Goal: Task Accomplishment & Management: Manage account settings

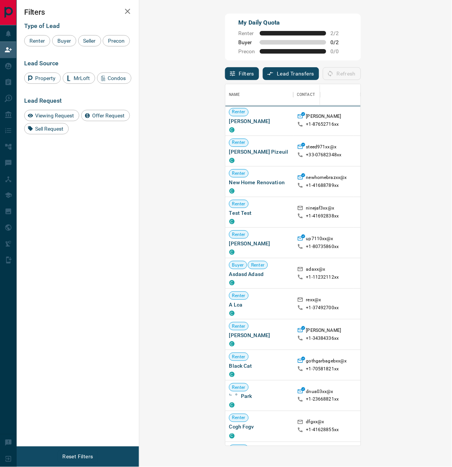
scroll to position [355, 284]
click at [361, 74] on button "Refresh" at bounding box center [342, 73] width 38 height 13
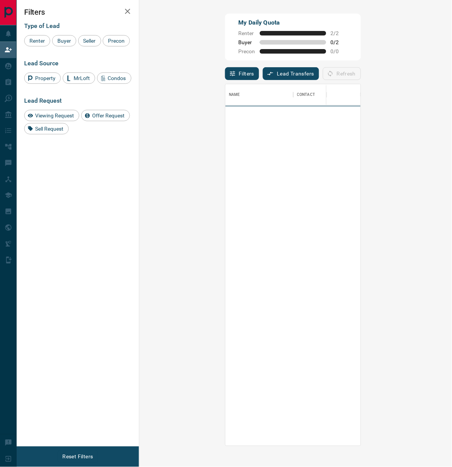
click at [92, 247] on div "Filters Type of Lead Renter Buyer Seller Precon Lead Source Property MrLoft Con…" at bounding box center [78, 223] width 122 height 446
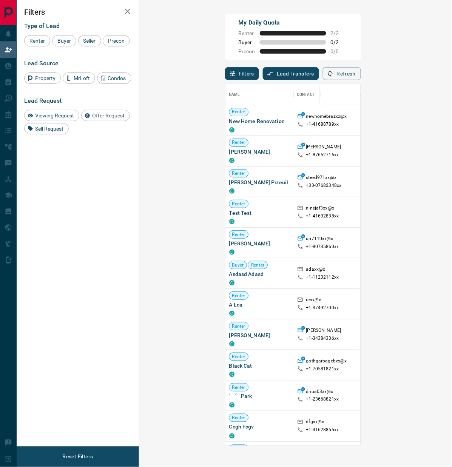
click at [361, 81] on div "Name Contact Search Search Range Location Requests AI Status Recent Opportuniti…" at bounding box center [293, 263] width 136 height 366
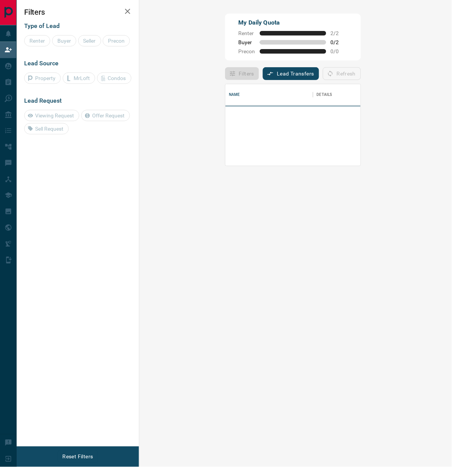
click at [361, 77] on div "Refresh" at bounding box center [342, 73] width 38 height 13
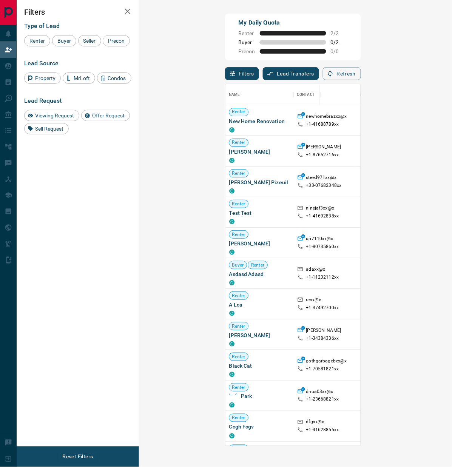
click at [361, 73] on button "Refresh" at bounding box center [342, 73] width 38 height 13
click at [361, 73] on div "Refresh" at bounding box center [342, 73] width 38 height 13
click at [361, 77] on button "Refresh" at bounding box center [342, 73] width 38 height 13
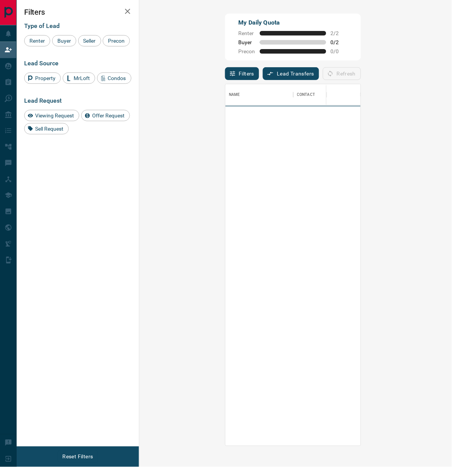
click at [112, 256] on div "Filters Type of Lead Renter Buyer Seller Precon Lead Source Property MrLoft Con…" at bounding box center [78, 223] width 122 height 446
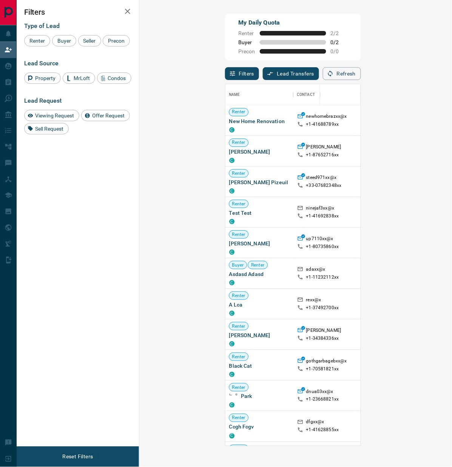
click at [361, 72] on div "Refresh" at bounding box center [342, 73] width 38 height 13
click at [361, 78] on div "Refresh" at bounding box center [342, 73] width 38 height 13
click at [361, 75] on div "Refresh" at bounding box center [342, 73] width 38 height 13
click at [361, 75] on button "Refresh" at bounding box center [342, 73] width 38 height 13
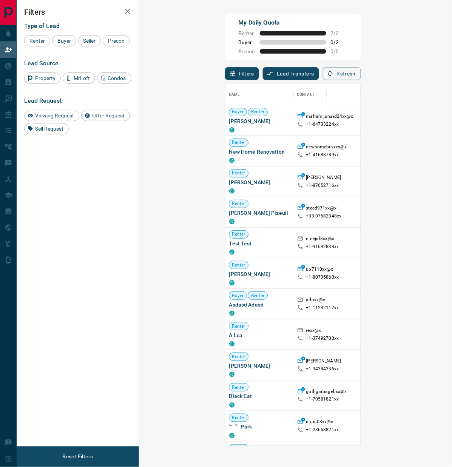
scroll to position [6, 6]
click at [361, 74] on button "Refresh" at bounding box center [342, 73] width 38 height 13
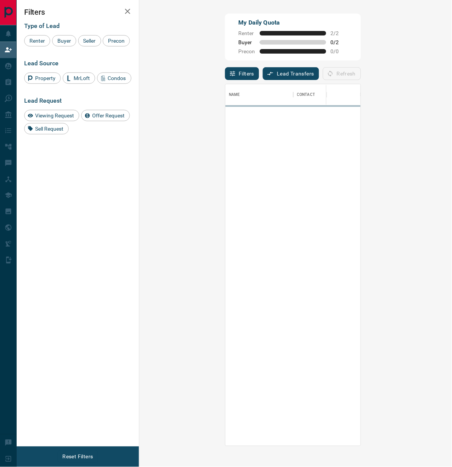
scroll to position [355, 284]
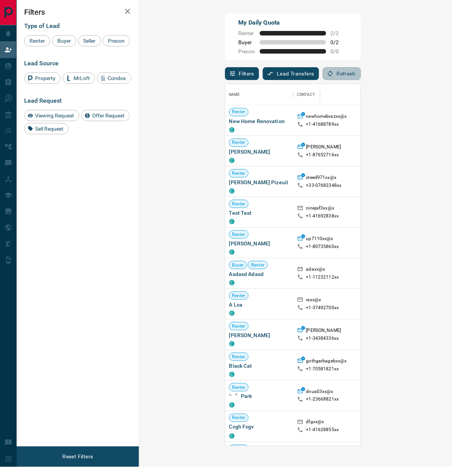
click at [361, 76] on button "Refresh" at bounding box center [342, 73] width 38 height 13
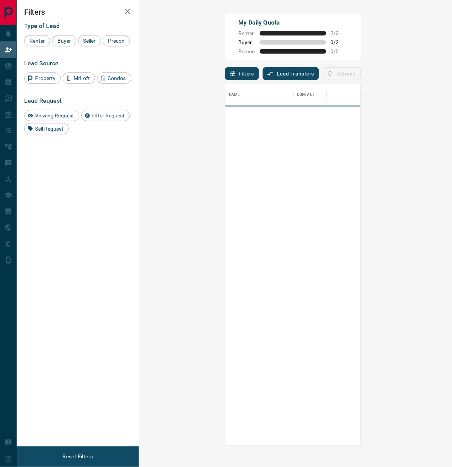
click at [334, 72] on div "Filters Lead Transfers 0 Refresh" at bounding box center [293, 70] width 136 height 20
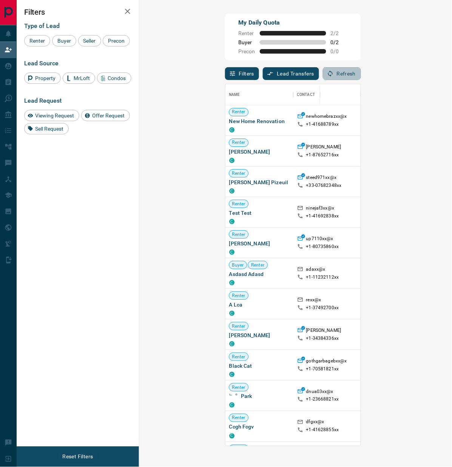
click at [361, 74] on button "Refresh" at bounding box center [342, 73] width 38 height 13
click at [332, 74] on icon "button" at bounding box center [330, 74] width 5 height 6
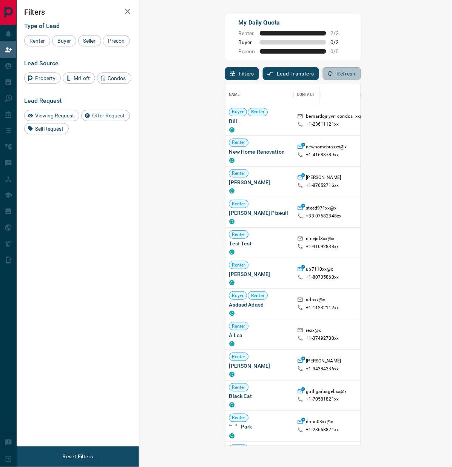
click at [361, 74] on button "Refresh" at bounding box center [342, 73] width 38 height 13
